Goal: Task Accomplishment & Management: Manage account settings

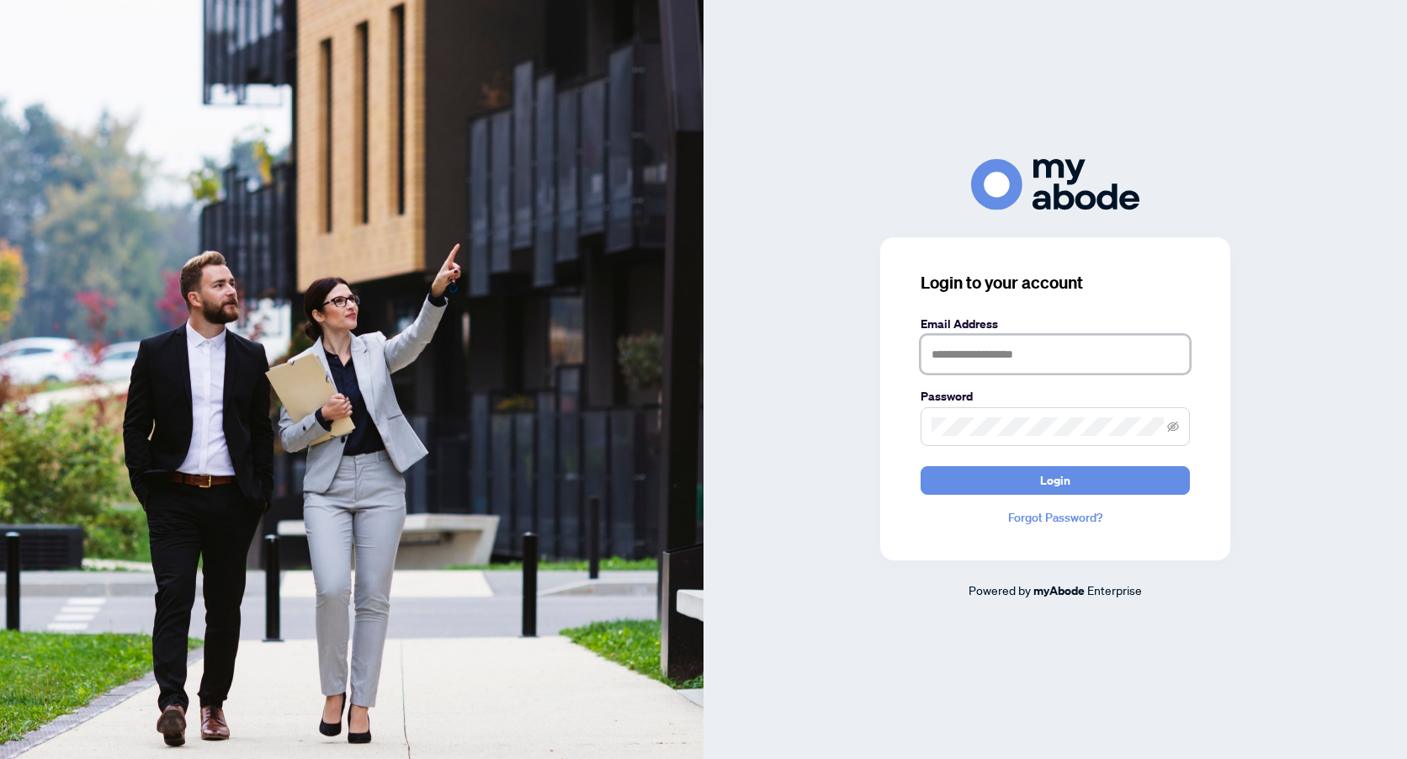
click at [948, 342] on input "text" at bounding box center [1054, 354] width 269 height 39
type input "**********"
click at [995, 491] on button "Login" at bounding box center [1054, 480] width 269 height 29
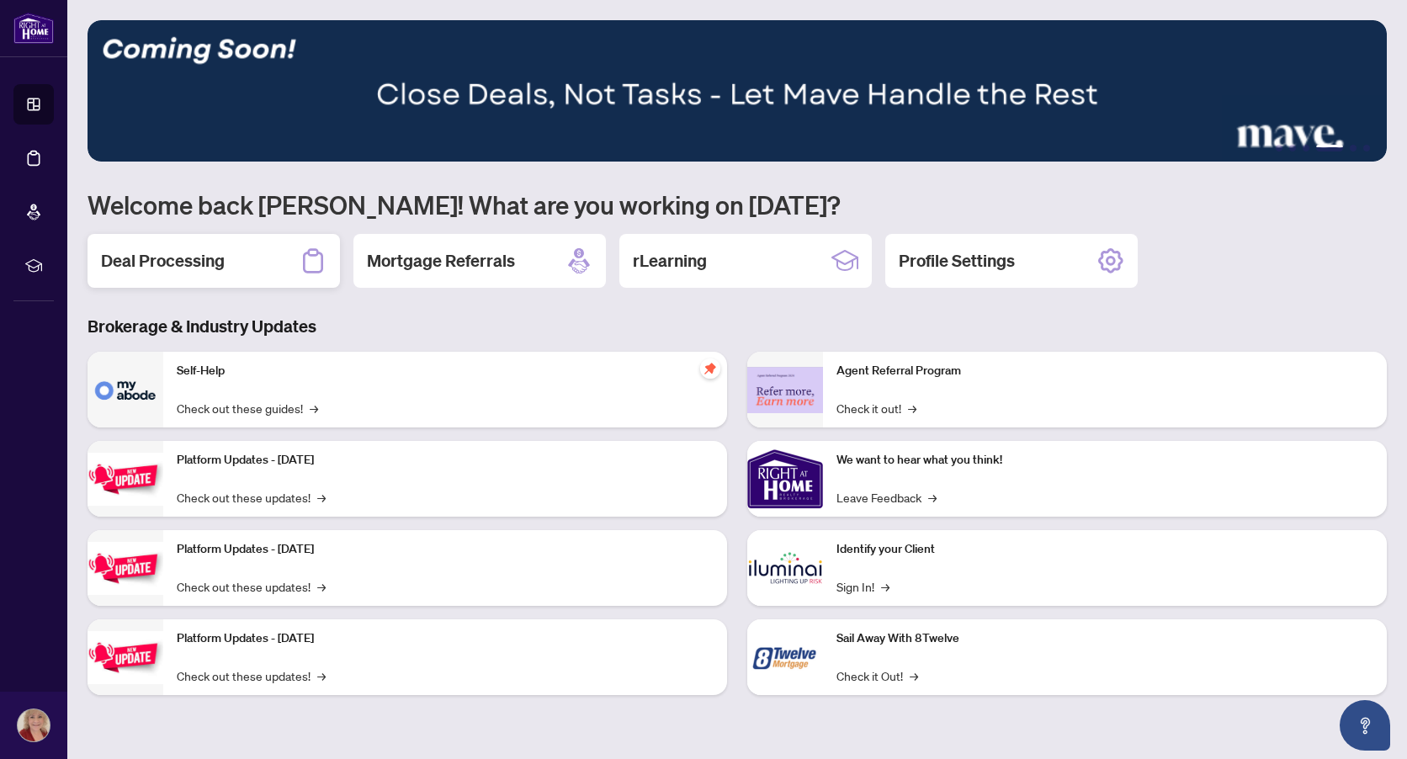
click at [160, 268] on h2 "Deal Processing" at bounding box center [163, 261] width 124 height 24
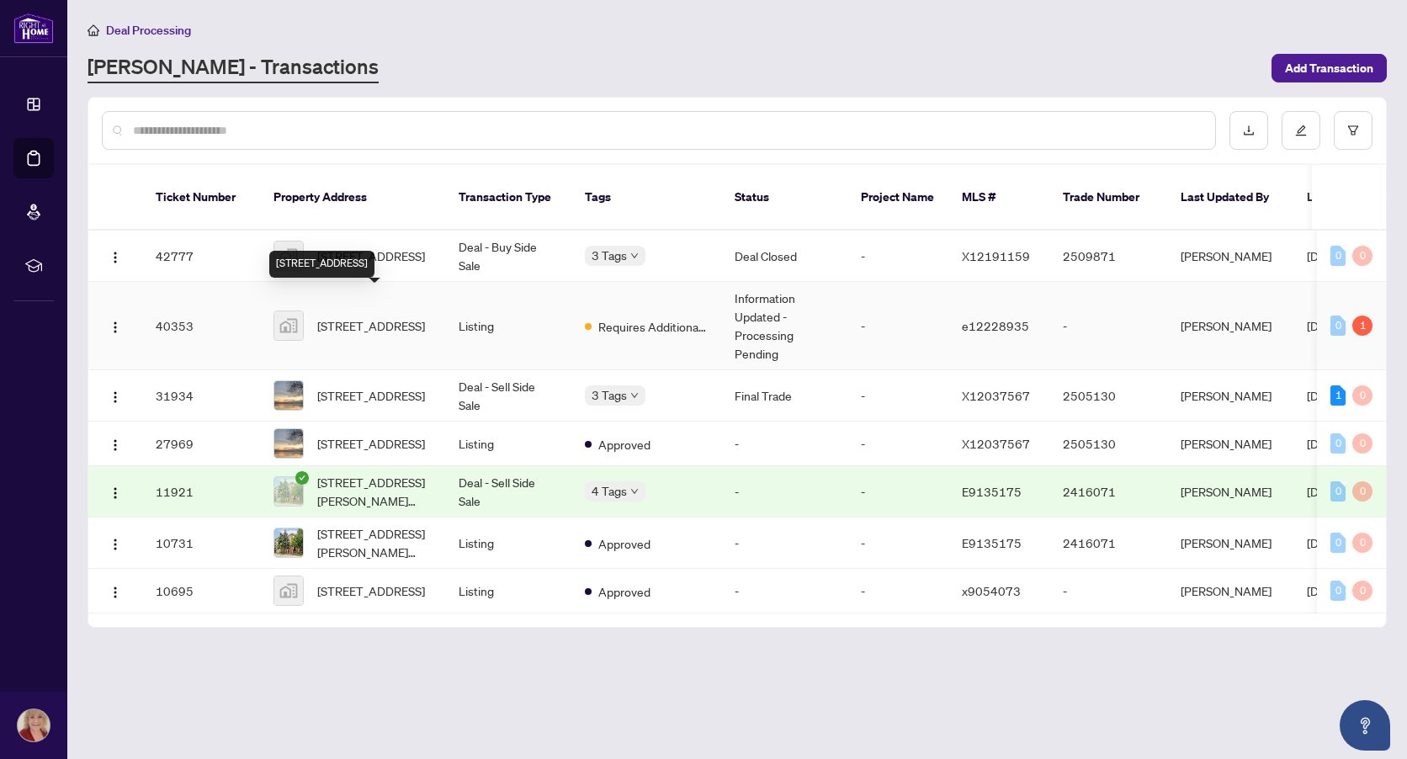
click at [380, 316] on span "46 Ivorwood Crescent, Scarborough, ON, Canada" at bounding box center [371, 325] width 108 height 19
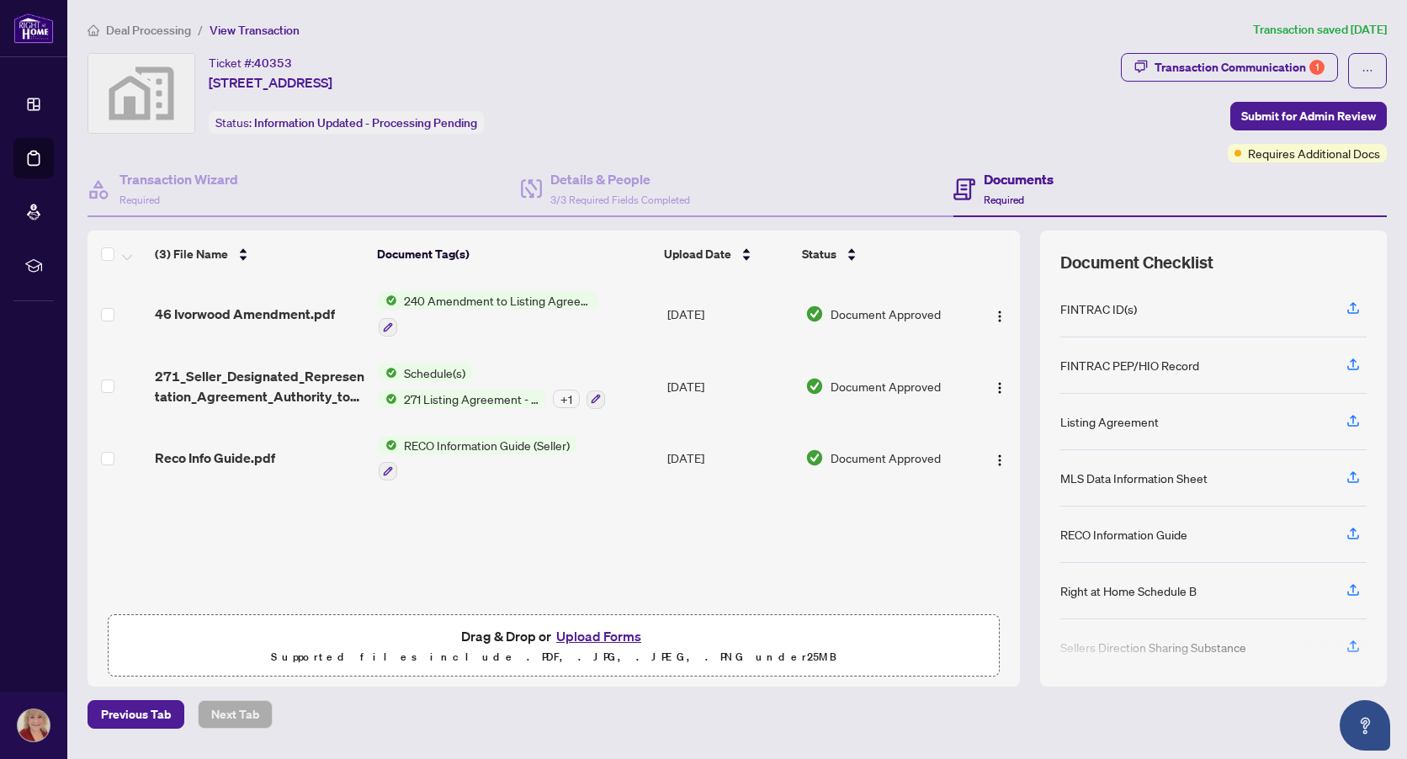
click at [598, 634] on button "Upload Forms" at bounding box center [598, 636] width 95 height 22
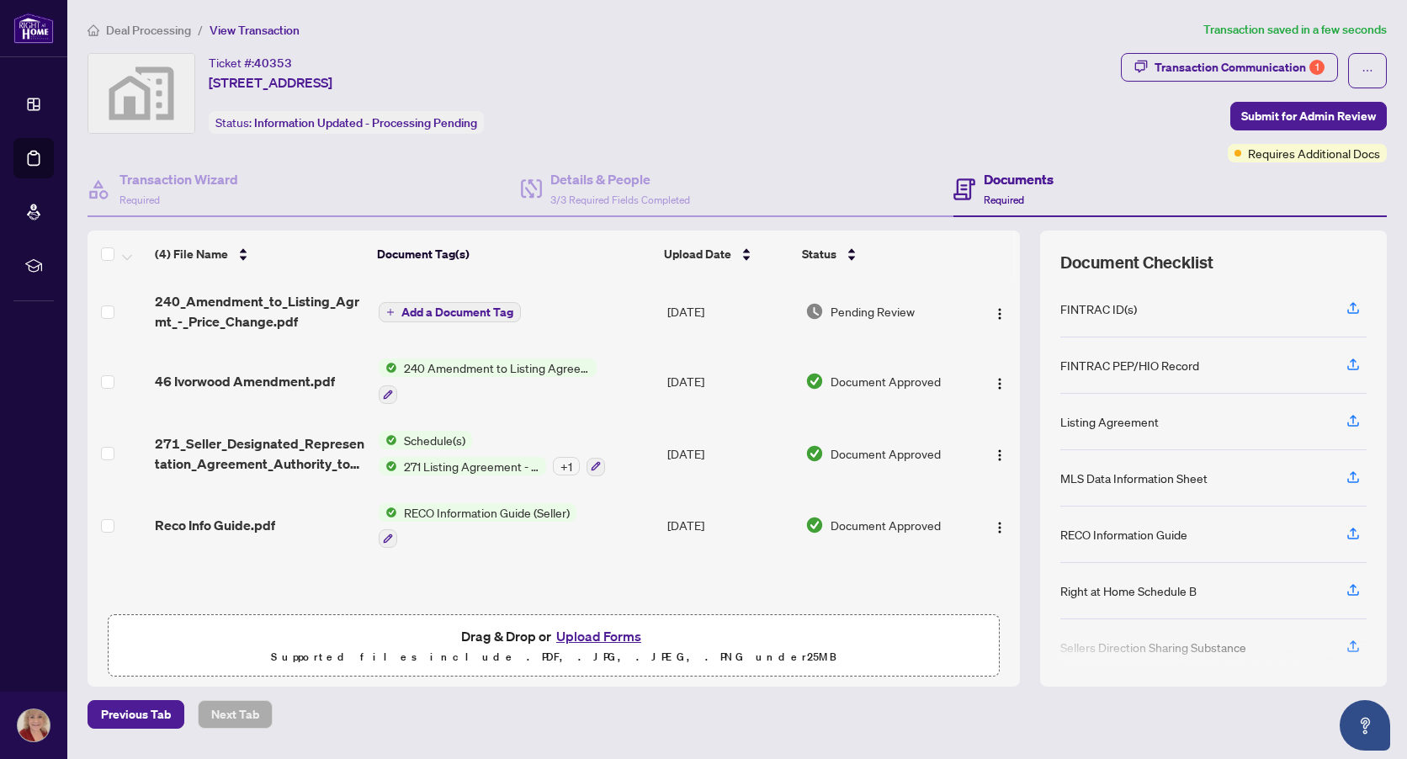
click at [490, 311] on span "Add a Document Tag" at bounding box center [457, 312] width 112 height 12
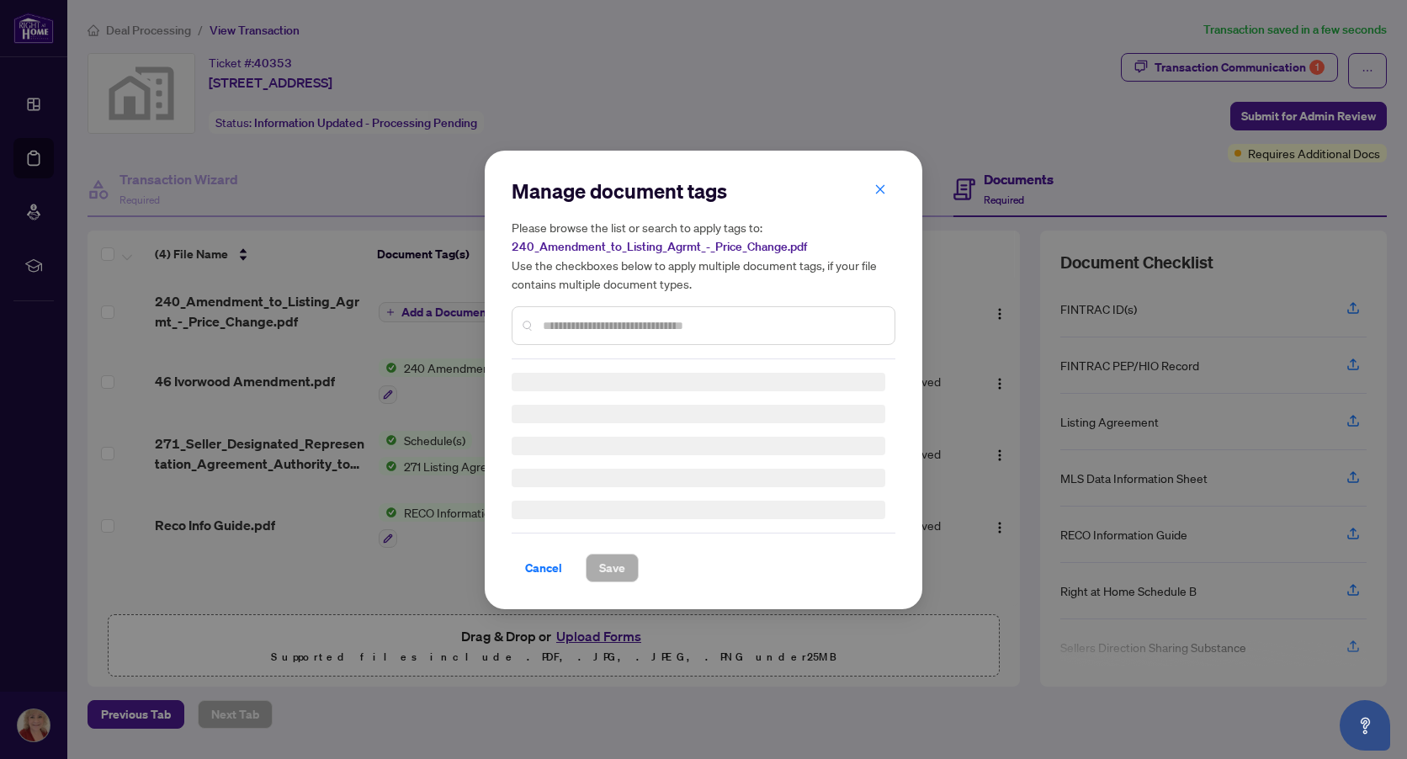
click at [574, 325] on div "Manage document tags Please browse the list or search to apply tags to: 240_Ame…" at bounding box center [704, 269] width 384 height 182
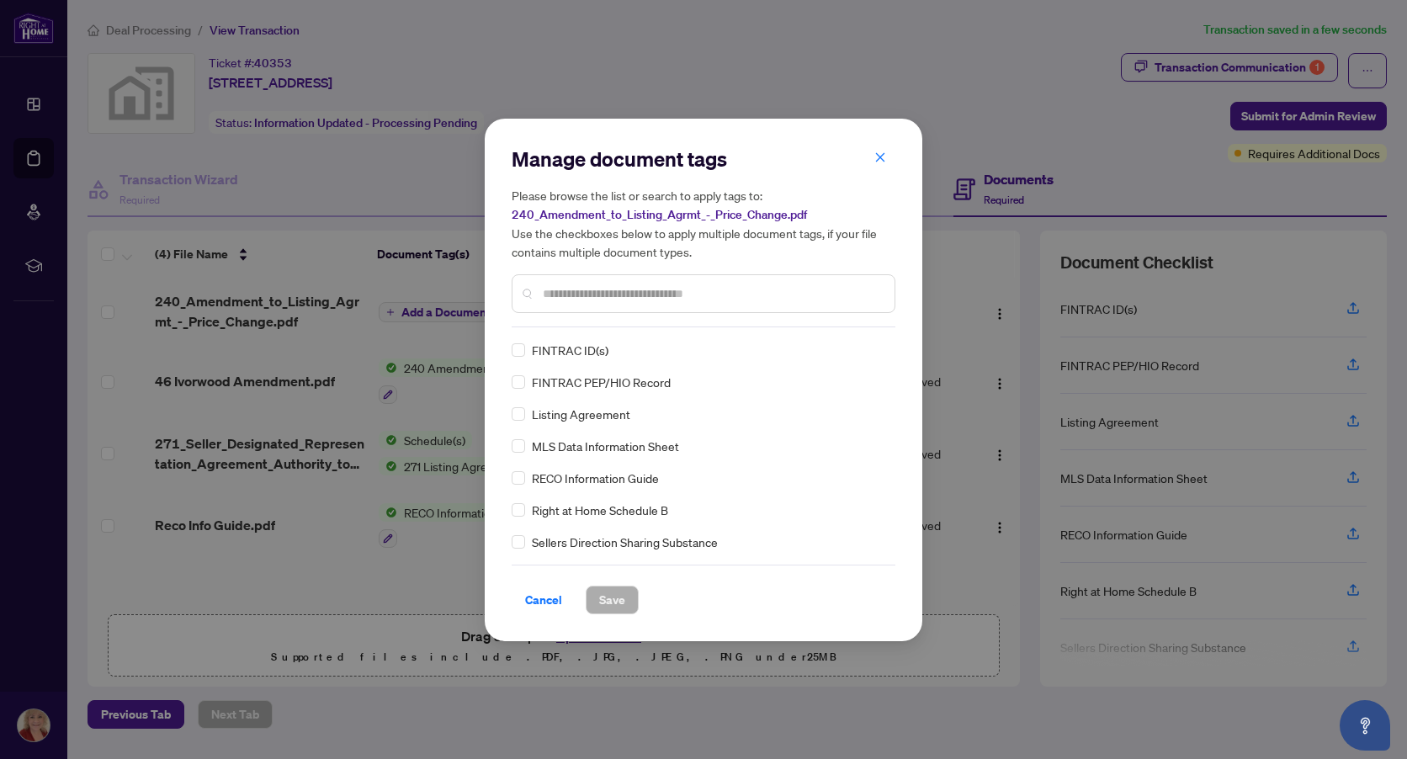
click at [587, 300] on input "text" at bounding box center [712, 293] width 338 height 19
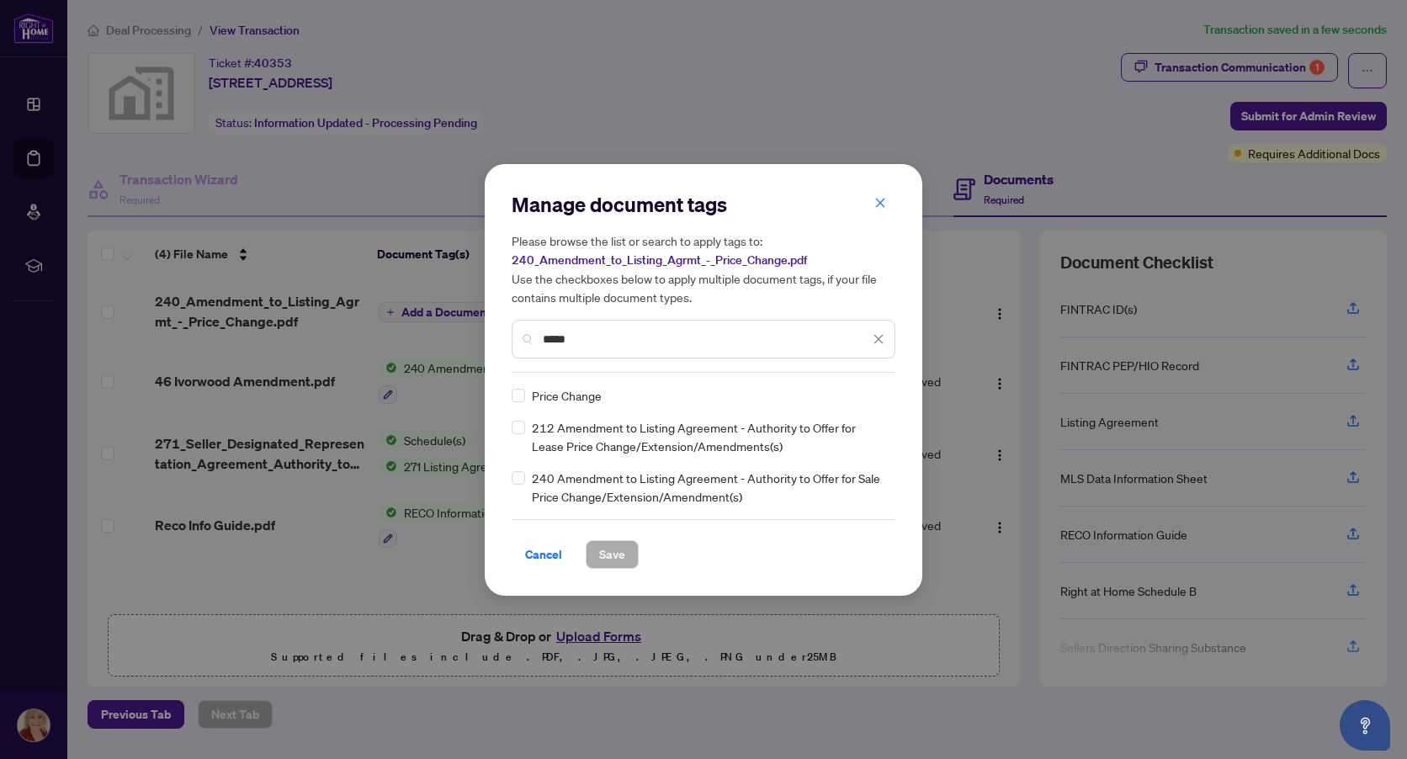
type input "*****"
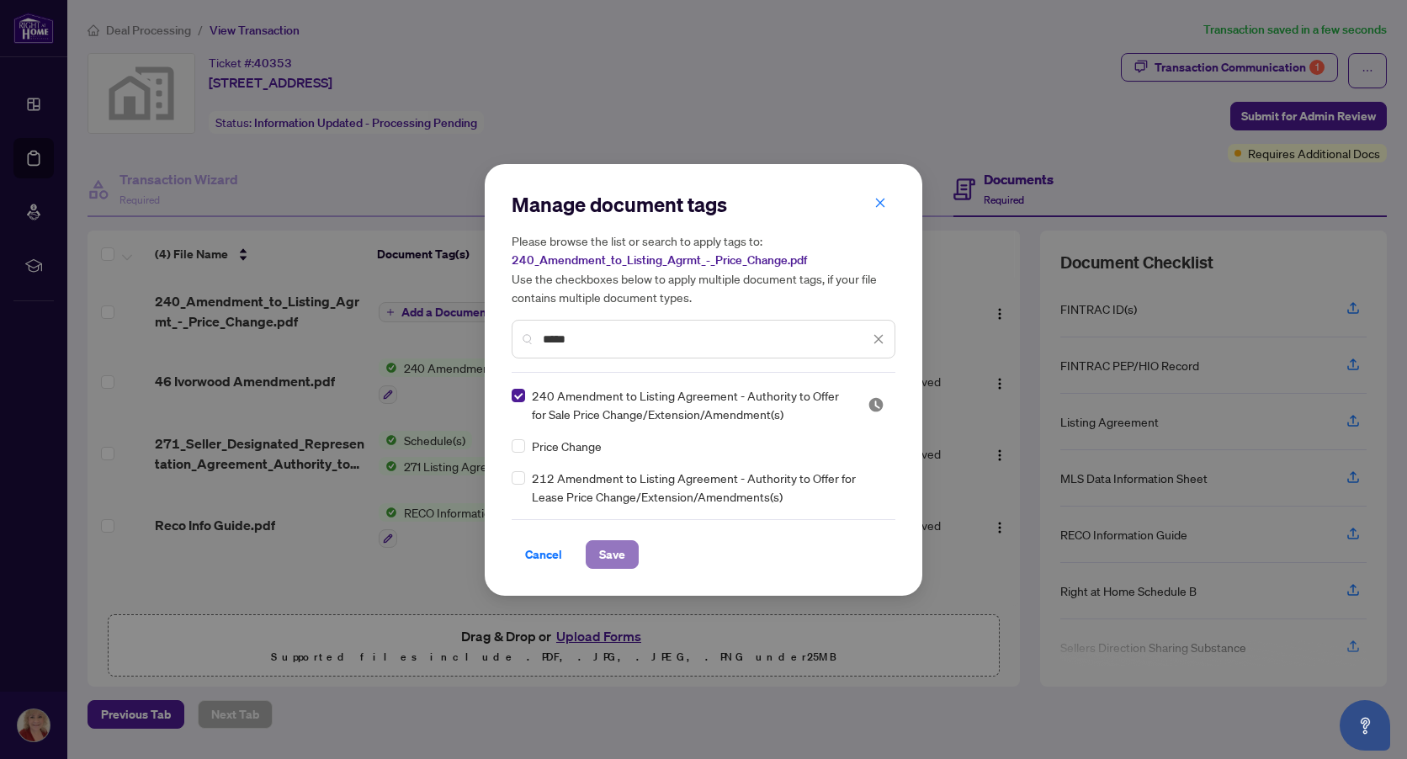
click at [617, 552] on span "Save" at bounding box center [612, 554] width 26 height 27
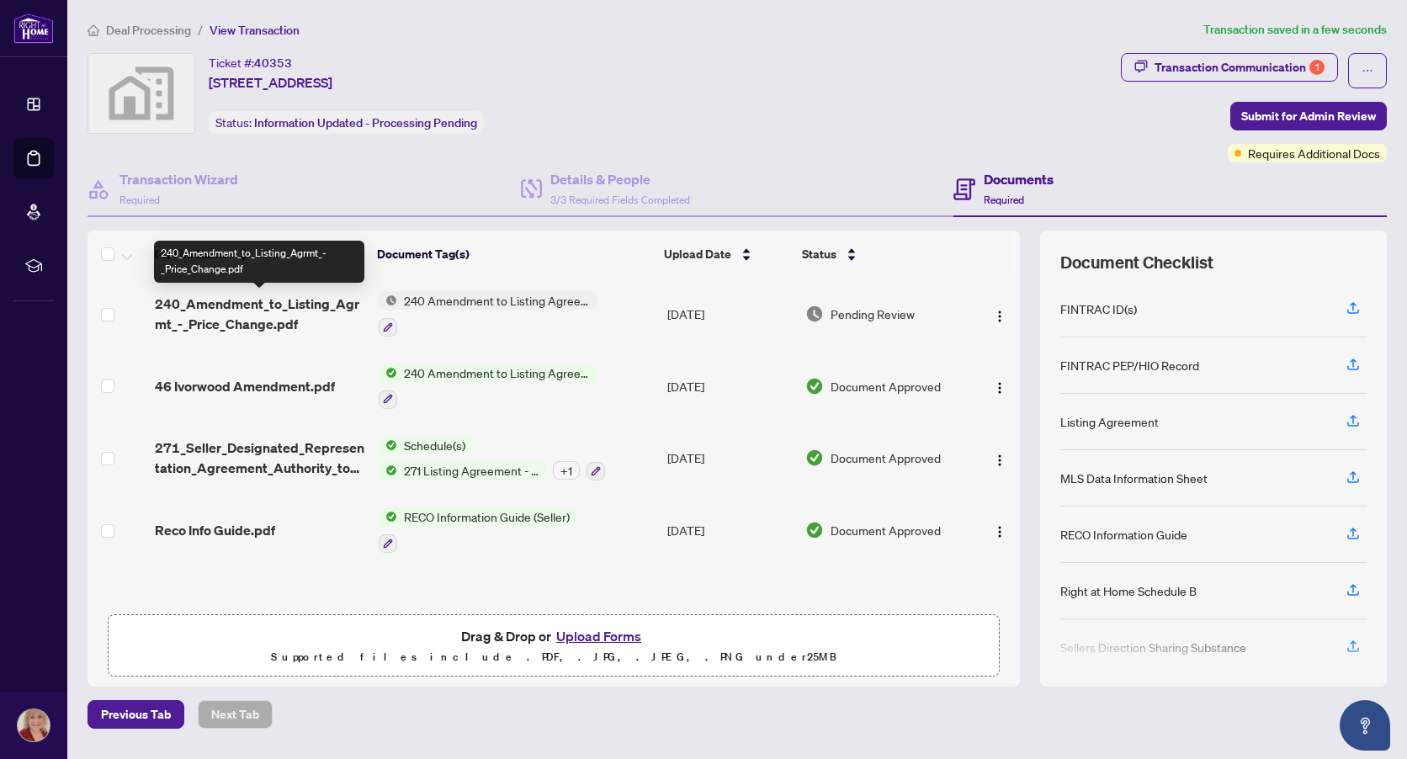
click at [317, 307] on span "240_Amendment_to_Listing_Agrmt_-_Price_Change.pdf" at bounding box center [260, 314] width 210 height 40
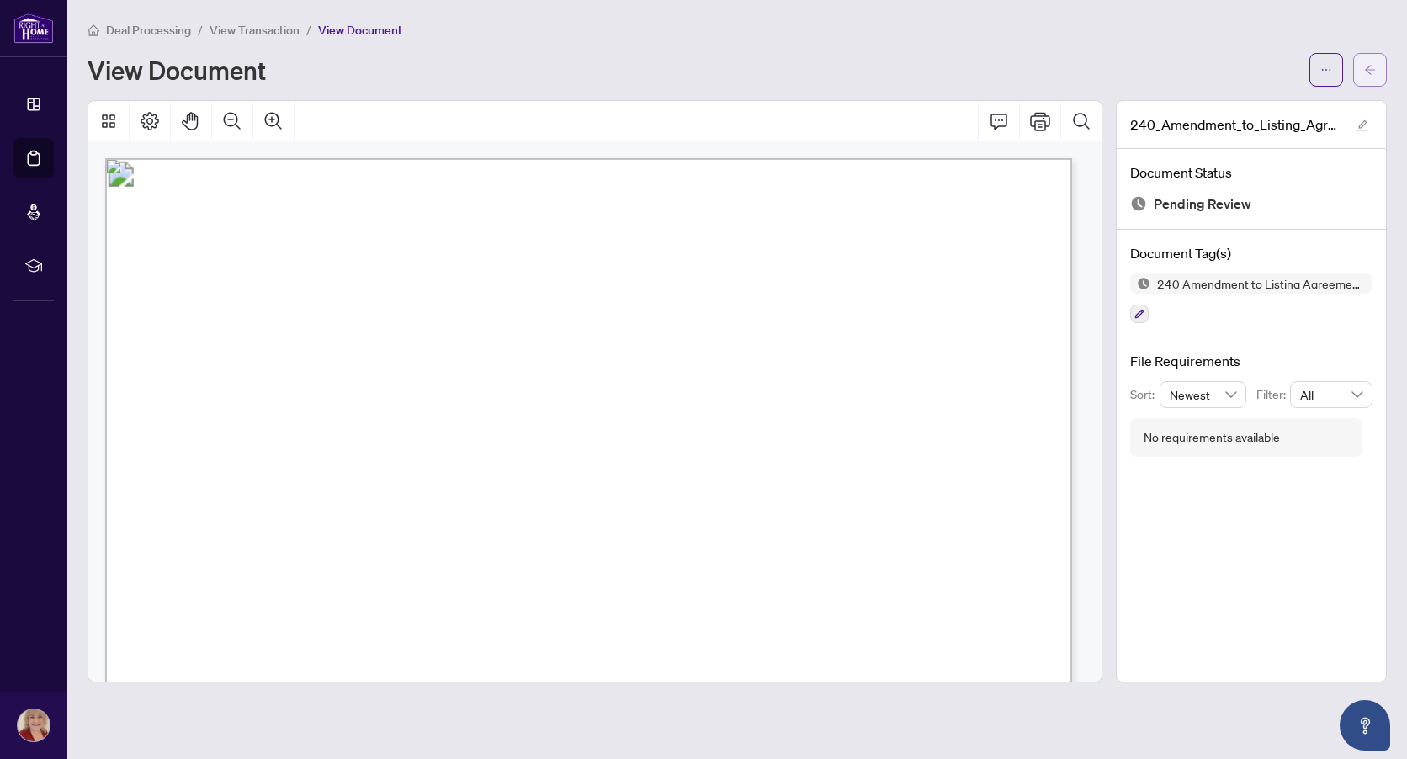
click at [1376, 68] on button "button" at bounding box center [1370, 70] width 34 height 34
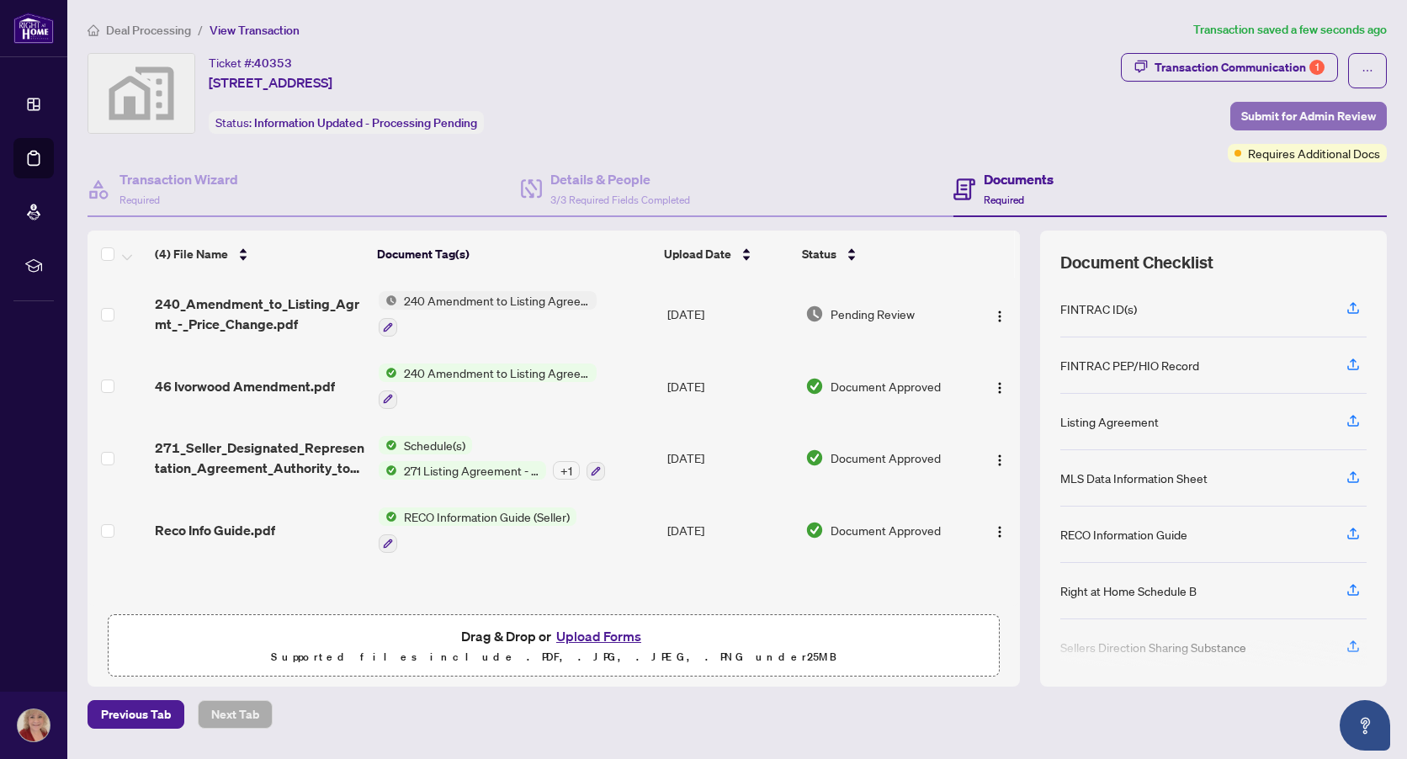
click at [1315, 116] on span "Submit for Admin Review" at bounding box center [1308, 116] width 135 height 27
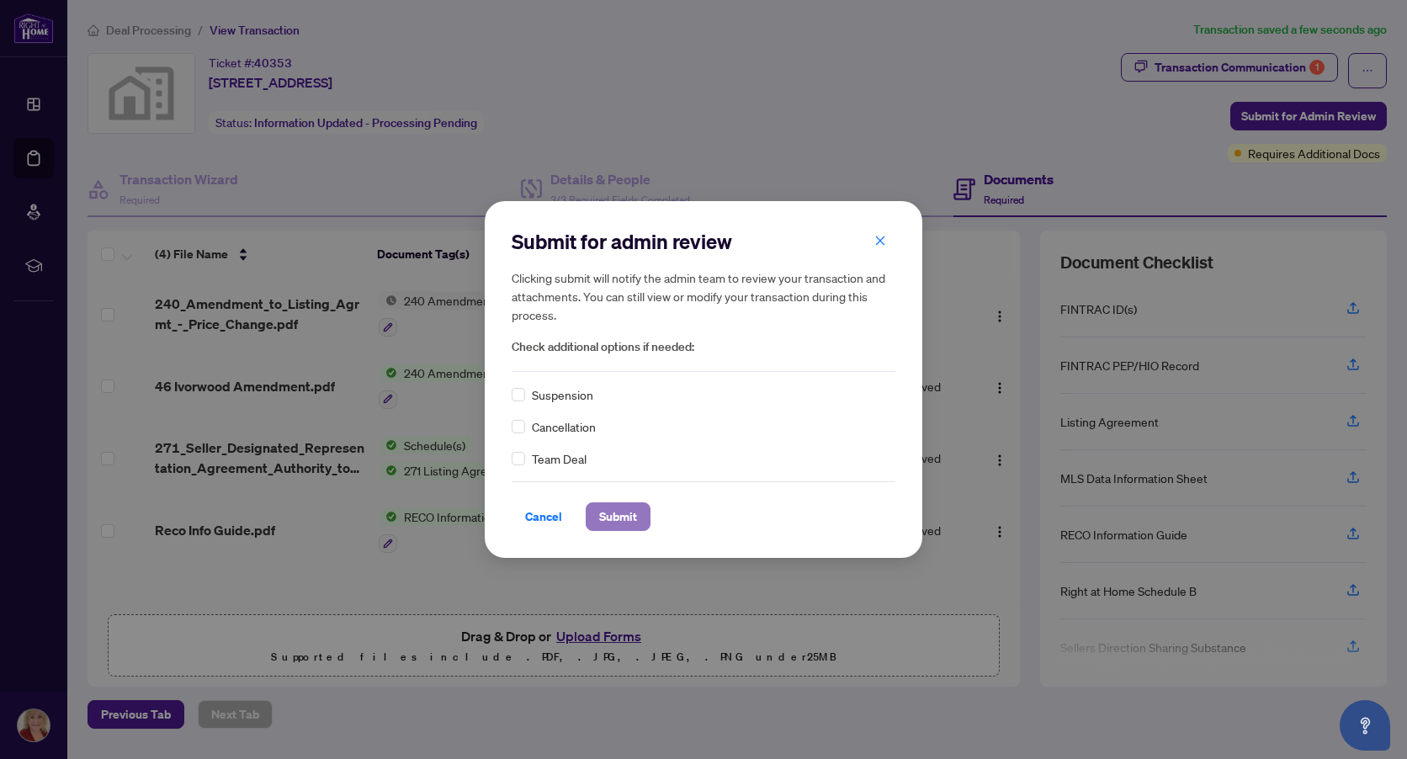
click at [632, 518] on span "Submit" at bounding box center [618, 516] width 38 height 27
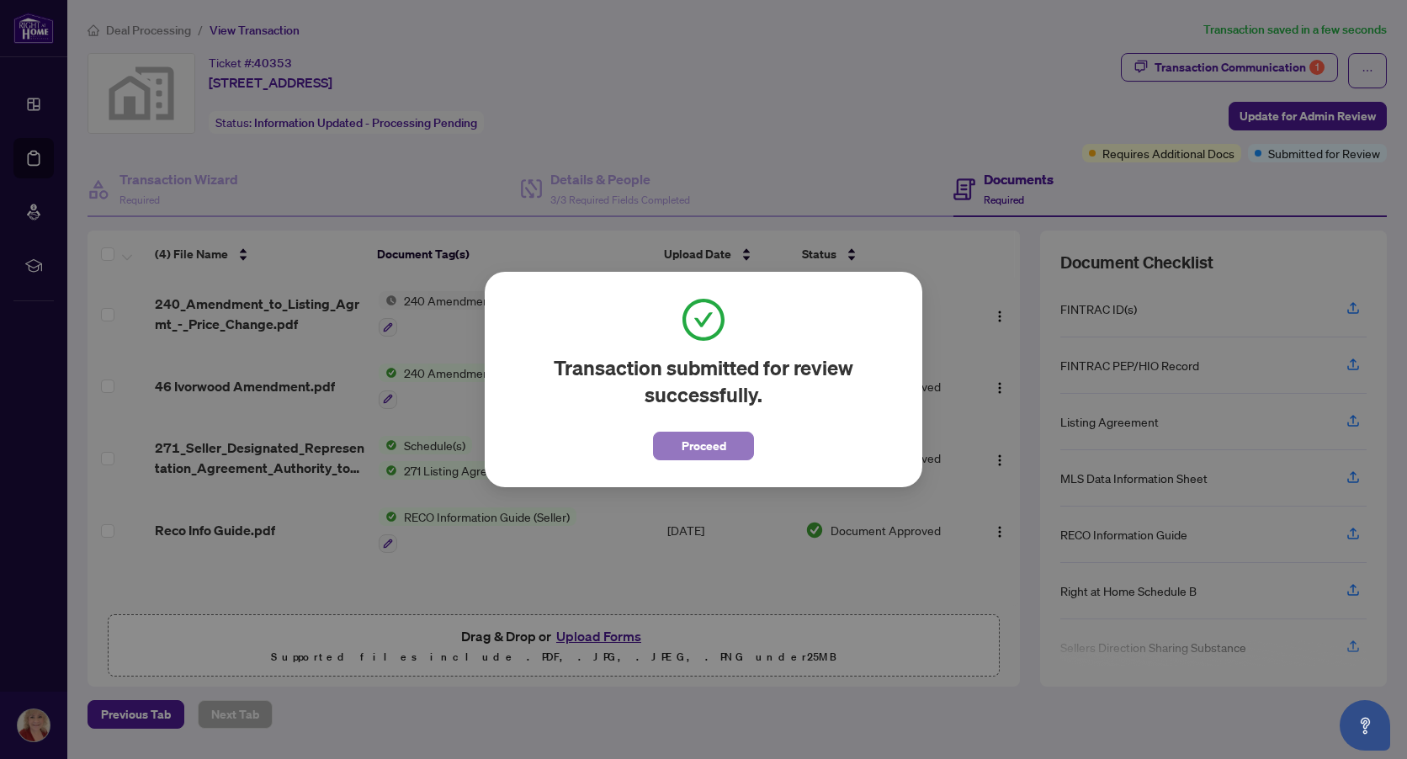
click at [721, 444] on span "Proceed" at bounding box center [704, 445] width 45 height 27
